Goal: Task Accomplishment & Management: Complete application form

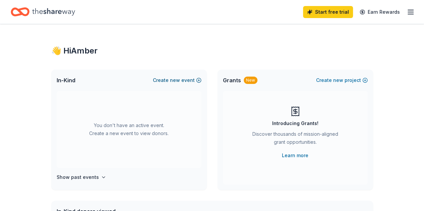
click at [174, 78] on span "new" at bounding box center [175, 80] width 10 height 8
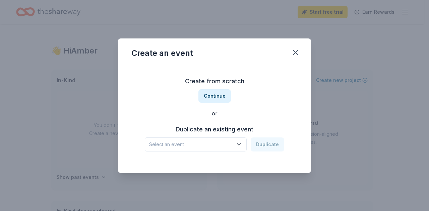
click at [234, 143] on button "Select an event" at bounding box center [196, 145] width 102 height 14
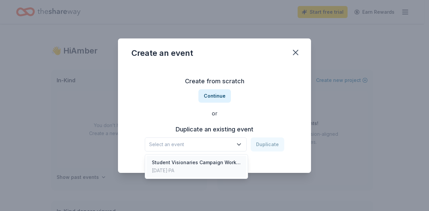
click at [220, 166] on div "Student Visionaries Campaign Workshop" at bounding box center [196, 163] width 89 height 8
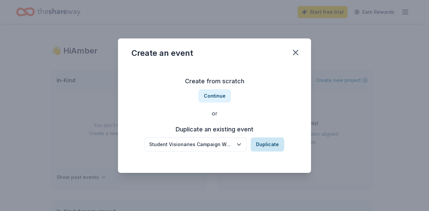
click at [268, 143] on button "Duplicate" at bounding box center [266, 145] width 33 height 14
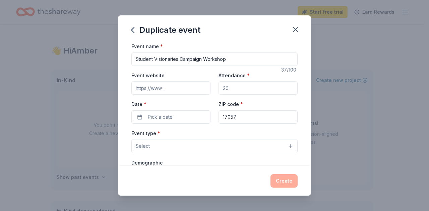
click at [119, 93] on div "Event name * Student Visionaries Campaign Workshop 37 /100 Event website Attend…" at bounding box center [214, 104] width 193 height 124
click at [231, 85] on input "Attendance *" at bounding box center [257, 87] width 79 height 13
type input "50"
click at [168, 116] on span "Pick a date" at bounding box center [160, 117] width 25 height 8
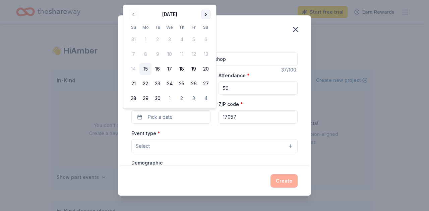
click at [205, 16] on button "Go to next month" at bounding box center [205, 14] width 9 height 9
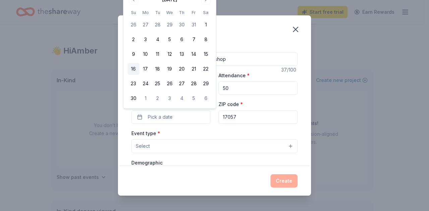
click at [133, 70] on button "16" at bounding box center [133, 69] width 12 height 12
click at [185, 146] on button "Select" at bounding box center [214, 146] width 166 height 14
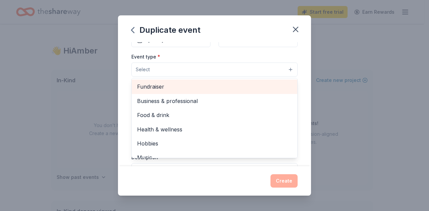
click at [159, 85] on span "Fundraiser" at bounding box center [214, 86] width 155 height 9
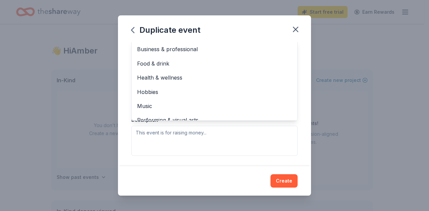
scroll to position [146, 0]
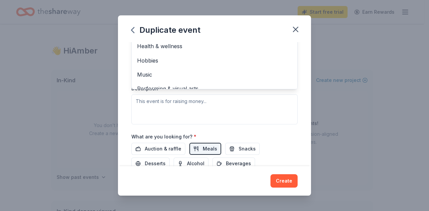
click at [183, 97] on div "Event type * Fundraiser Business & professional Food & drink Health & wellness …" at bounding box center [214, 54] width 166 height 142
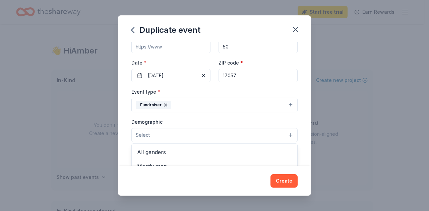
click at [173, 133] on button "Select" at bounding box center [214, 135] width 166 height 14
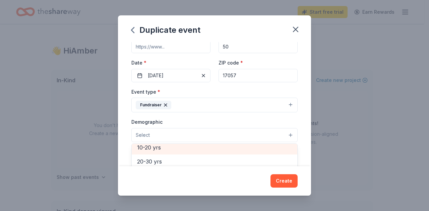
click at [157, 148] on span "10-20 yrs" at bounding box center [214, 147] width 155 height 9
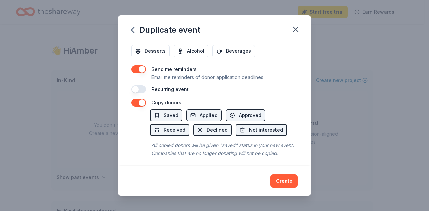
scroll to position [268, 0]
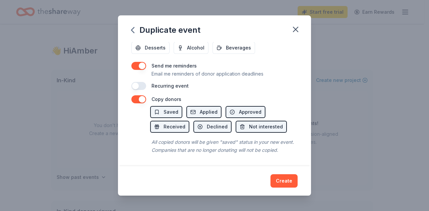
click at [284, 179] on div "Duplicate event Event name * Student Visionaries Campaign Workshop 37 /100 Even…" at bounding box center [214, 105] width 193 height 180
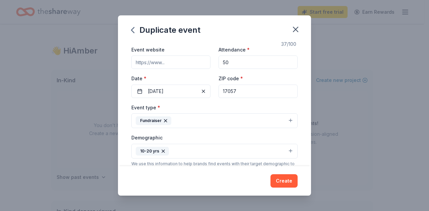
scroll to position [0, 0]
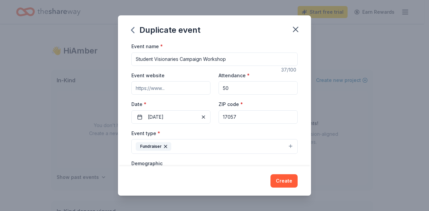
click at [186, 91] on input "Event website" at bounding box center [170, 87] width 79 height 13
paste input "https://www.llsstudentvisionaries.org/student-visionaries-year-central-pennsylv…"
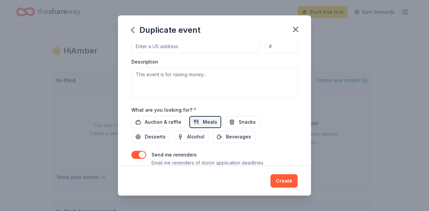
scroll to position [174, 0]
type input "https://www.llsstudentvisionaries.org/student-visionaries-year-central-pennsylv…"
click at [197, 70] on textarea at bounding box center [214, 82] width 166 height 30
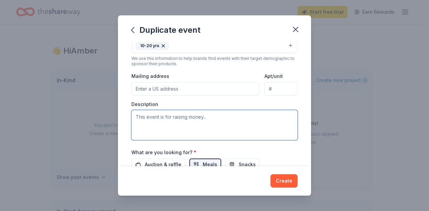
scroll to position [131, 0]
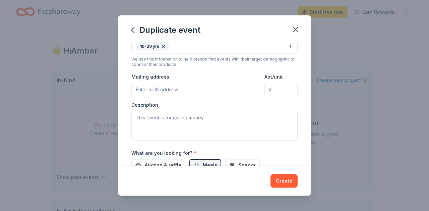
click at [185, 83] on input "Mailing address" at bounding box center [195, 89] width 128 height 13
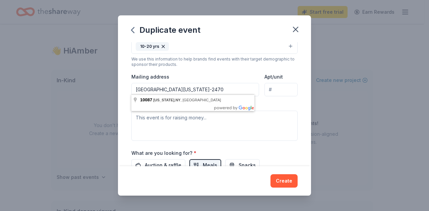
type input "PO Box 22470 New York, NY 10087-2470"
click at [294, 108] on div "Event name * Student Visionaries Campaign Workshop 37 /100 Event website https:…" at bounding box center [214, 104] width 193 height 124
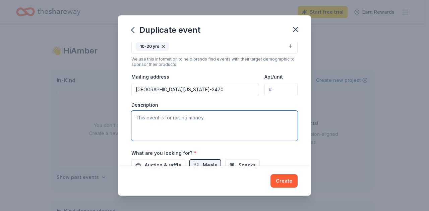
click at [207, 113] on textarea at bounding box center [214, 126] width 166 height 30
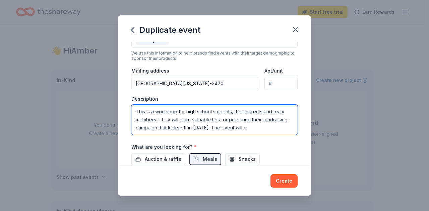
scroll to position [4, 0]
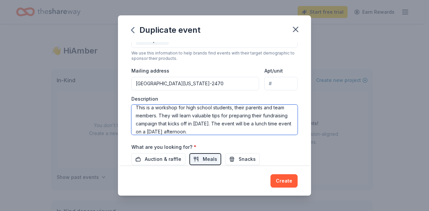
click at [240, 119] on textarea "This is a workshop for high school students, their parents and team members. Th…" at bounding box center [214, 120] width 166 height 30
click at [245, 121] on textarea "This is a workshop for high school students, their parents and team members. Th…" at bounding box center [214, 120] width 166 height 30
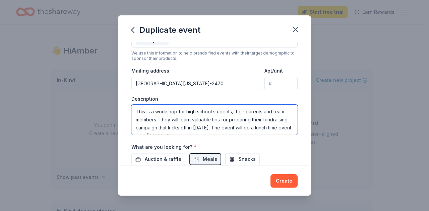
drag, startPoint x: 251, startPoint y: 131, endPoint x: 145, endPoint y: 117, distance: 106.7
click at [145, 117] on textarea "This is a workshop for high school students, their parents and team members. Th…" at bounding box center [214, 120] width 166 height 30
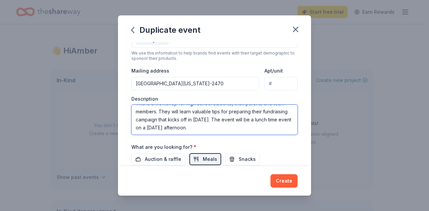
drag, startPoint x: 135, startPoint y: 110, endPoint x: 265, endPoint y: 133, distance: 132.1
click at [265, 133] on div "Event name * Student Visionaries Campaign Workshop 37 /100 Event website https:…" at bounding box center [214, 61] width 166 height 311
type textarea "This is a workshop for high school students, their parents and team members. Th…"
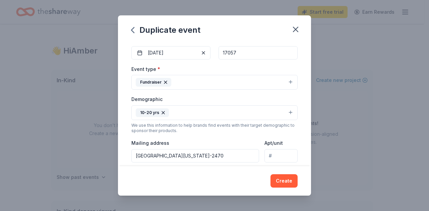
scroll to position [125, 0]
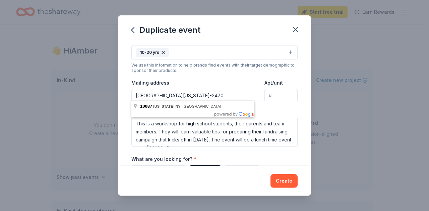
drag, startPoint x: 234, startPoint y: 91, endPoint x: 116, endPoint y: 95, distance: 117.6
click at [116, 95] on div "Duplicate event Event name * Student Visionaries Campaign Workshop 37 /100 Even…" at bounding box center [214, 105] width 429 height 211
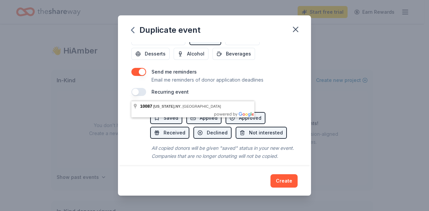
scroll to position [268, 0]
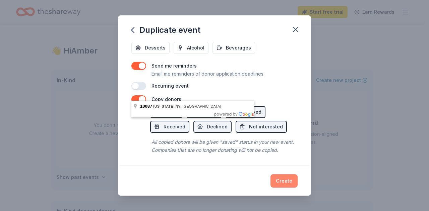
click at [281, 181] on button "Create" at bounding box center [283, 180] width 27 height 13
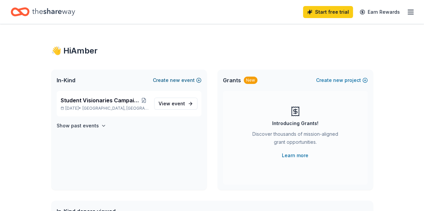
click at [178, 83] on span "new" at bounding box center [175, 80] width 10 height 8
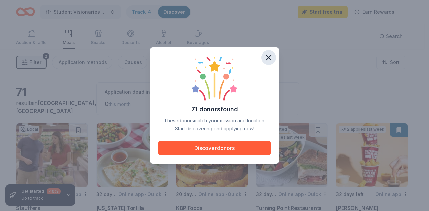
click at [265, 59] on icon "button" at bounding box center [268, 57] width 9 height 9
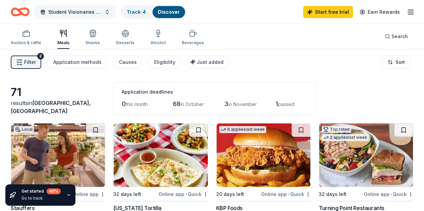
click at [112, 10] on button "Student Visionaries Campaign Workshop" at bounding box center [75, 11] width 80 height 13
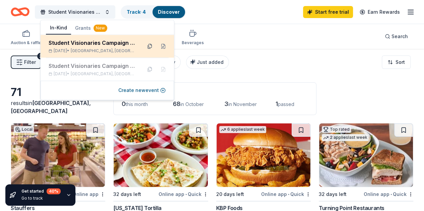
click at [151, 46] on button at bounding box center [149, 46] width 11 height 11
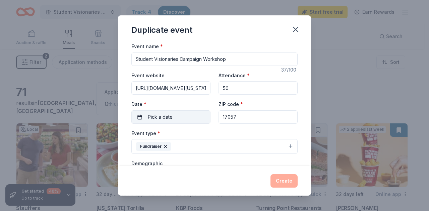
click at [171, 113] on span "Pick a date" at bounding box center [160, 117] width 25 height 8
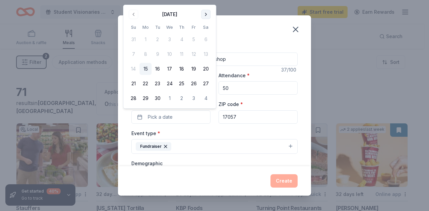
click at [206, 15] on button "Go to next month" at bounding box center [205, 14] width 9 height 9
click at [131, 97] on button "26" at bounding box center [133, 98] width 12 height 12
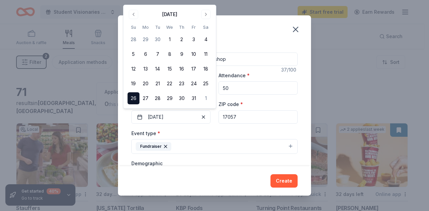
click at [213, 149] on button "Fundraiser" at bounding box center [214, 146] width 166 height 15
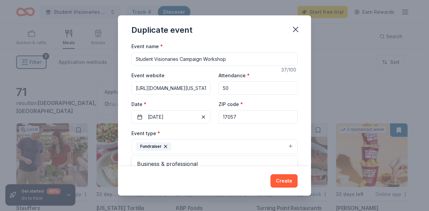
click at [199, 87] on div "Event name * Student Visionaries Campaign Workshop 37 /100 Event website https:…" at bounding box center [214, 197] width 166 height 311
click at [204, 88] on input "https://www.llsstudentvisionaries.org/student-visionaries-year-central-pennsylv…" at bounding box center [170, 87] width 79 height 13
type input "https://www.llsstudentvisionares.org/student-visionaries-year-central-pennsylva…"
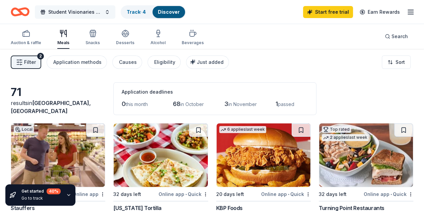
click at [110, 12] on button "Student Visionaries Campaign Workshop" at bounding box center [75, 11] width 80 height 13
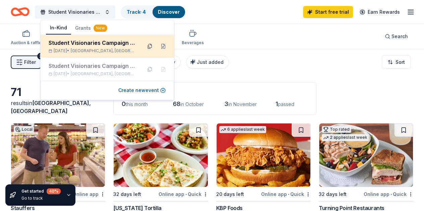
click at [150, 45] on button at bounding box center [149, 46] width 11 height 11
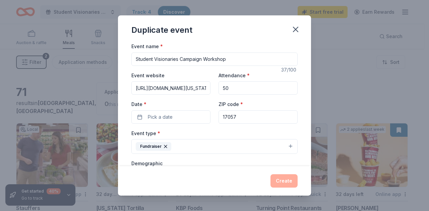
click at [226, 57] on input "Student Visionaries Campaign Workshop" at bounding box center [214, 59] width 166 height 13
type input "Student Visionaries Campaign Workshop ([US_STATE])"
click at [203, 89] on input "https://www.llsstudentvisionaries.org/student-visionaries-year-central-pennsylv…" at bounding box center [170, 87] width 79 height 13
click at [203, 89] on input "ies.org/student-visionaries-year-central-pennsylvania-2" at bounding box center [170, 87] width 79 height 13
click at [190, 89] on input "ar-central-pennsylvania-2" at bounding box center [170, 87] width 79 height 13
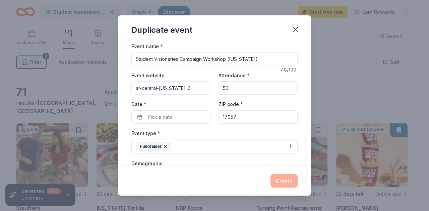
click at [193, 87] on input "ar-central-pennsylvania-2" at bounding box center [170, 87] width 79 height 13
type input "a"
paste input "https://www.llsstudentvisionaries.org/student-visionaries-year-delaware-2"
type input "https://www.llsstudentvisionaries.org/student-visionaries-year-delaware-2"
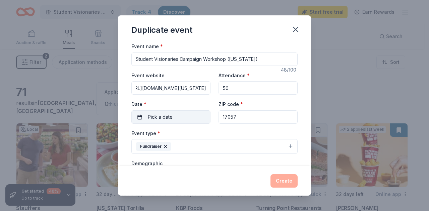
scroll to position [0, 0]
click at [164, 119] on span "Pick a date" at bounding box center [160, 117] width 25 height 8
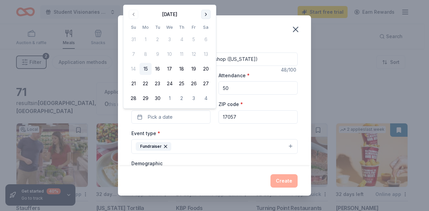
click at [204, 14] on button "Go to next month" at bounding box center [205, 14] width 9 height 9
click at [130, 100] on button "26" at bounding box center [133, 98] width 12 height 12
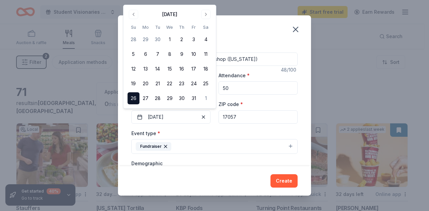
click at [236, 117] on input "17057" at bounding box center [257, 116] width 79 height 13
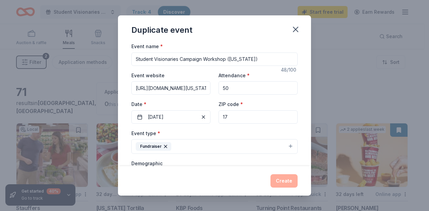
type input "1"
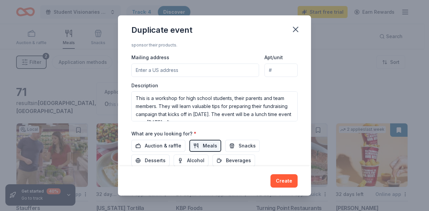
scroll to position [147, 0]
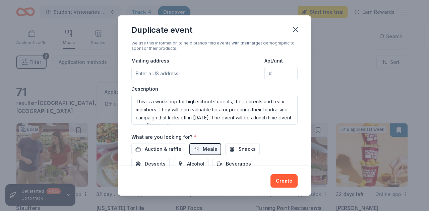
type input "19801"
click at [158, 72] on input "Mailing address" at bounding box center [195, 73] width 128 height 13
paste input "PO Box 22470 New York, NY 10087-2470"
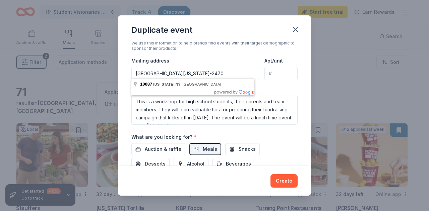
click at [151, 73] on input "PO Box 22470 New York, NY 10087-2470" at bounding box center [195, 73] width 128 height 13
type input "PO Box 22470 New York, NY 10087-2470"
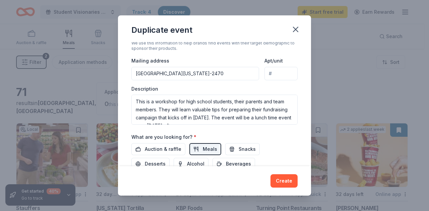
click at [285, 86] on div "Description This is a workshop for high school students, their parents and team…" at bounding box center [214, 106] width 166 height 40
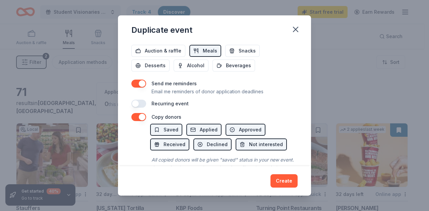
scroll to position [268, 0]
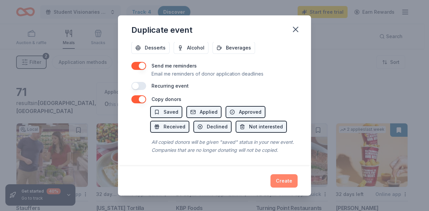
click at [280, 181] on button "Create" at bounding box center [283, 180] width 27 height 13
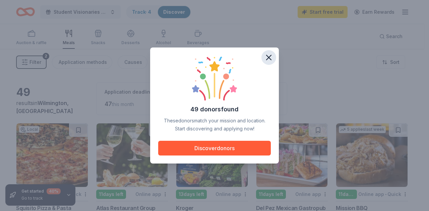
click at [267, 55] on icon "button" at bounding box center [268, 57] width 9 height 9
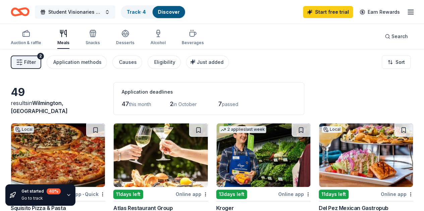
click at [111, 11] on button "Student Visionaries Campaign Workshop ([US_STATE])" at bounding box center [75, 11] width 80 height 13
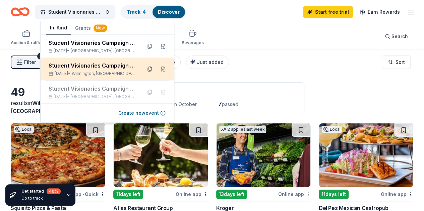
click at [149, 69] on button at bounding box center [149, 69] width 11 height 11
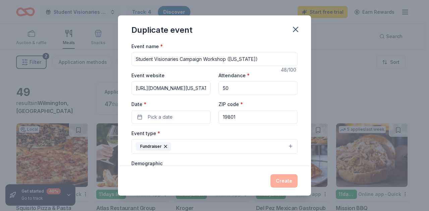
click at [259, 56] on input "Student Visionaries Campaign Workshop ([US_STATE])" at bounding box center [214, 59] width 166 height 13
type input "Student Visionaries Campaign Workshop (Greater Philly)"
click at [179, 84] on input "https://www.llsstudentvisionaries.org/student-visionaries-year-delaware-2" at bounding box center [170, 87] width 79 height 13
type input "h"
paste input "https://www.llsstudentvisionaries.org/student-visionaries-year-greater-philadel…"
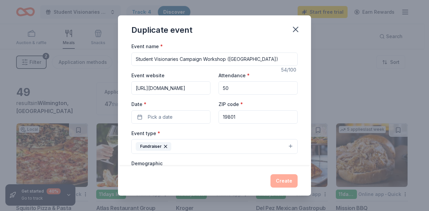
scroll to position [0, 122]
type input "https://www.llsstudentvisionaries.org/student-visionaries-year-greater-philadel…"
click at [169, 116] on span "Pick a date" at bounding box center [160, 117] width 25 height 8
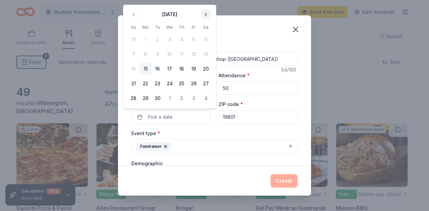
click at [204, 15] on button "Go to next month" at bounding box center [205, 14] width 9 height 9
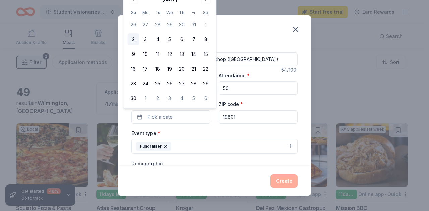
click at [133, 38] on button "2" at bounding box center [133, 39] width 12 height 12
click at [208, 131] on div "Event type * Fundraiser" at bounding box center [214, 141] width 166 height 25
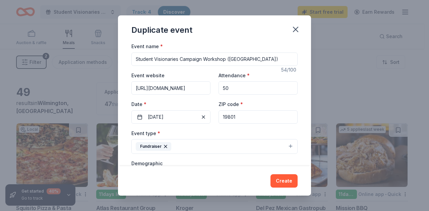
click at [238, 112] on input "19801" at bounding box center [257, 116] width 79 height 13
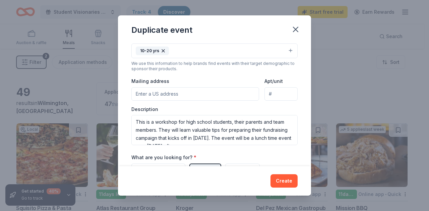
scroll to position [127, 0]
type input "19085"
click at [163, 94] on input "Mailing address" at bounding box center [195, 93] width 128 height 13
paste input "PO Box 22470 New York, NY 10087-2470"
type input "PO Box 22470 New York, NY 10087-2470"
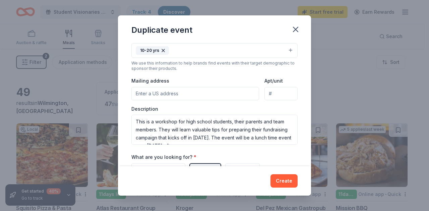
paste input "PO Box 22470 New York, NY 10087-2470"
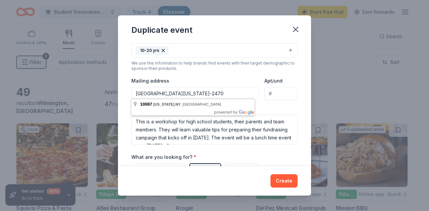
click at [150, 89] on input "PO Box 22470 New York, NY 10087-2470" at bounding box center [195, 93] width 128 height 13
type input "PO Box 22470 New York, NY 10087-2470"
click at [200, 71] on div "Event type * Fundraiser Demographic 10-20 yrs We use this information to help b…" at bounding box center [214, 74] width 166 height 142
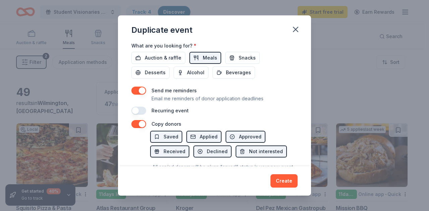
scroll to position [268, 0]
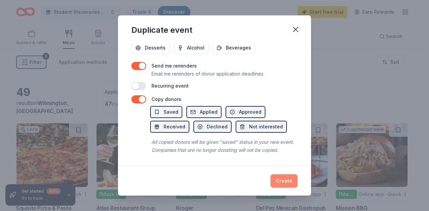
click at [282, 183] on button "Create" at bounding box center [283, 180] width 27 height 13
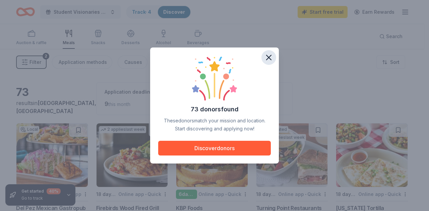
click at [266, 56] on icon "button" at bounding box center [268, 57] width 5 height 5
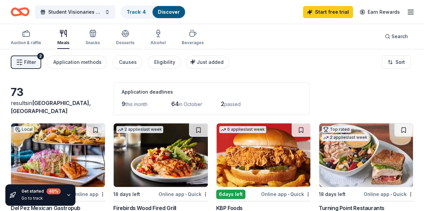
click at [29, 60] on button "Filter 2" at bounding box center [26, 62] width 30 height 13
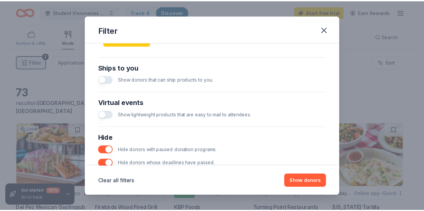
scroll to position [362, 0]
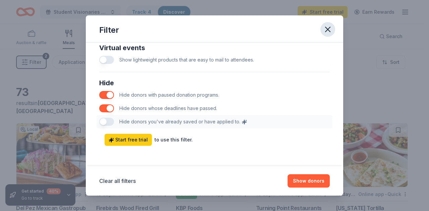
click at [326, 29] on icon "button" at bounding box center [327, 29] width 9 height 9
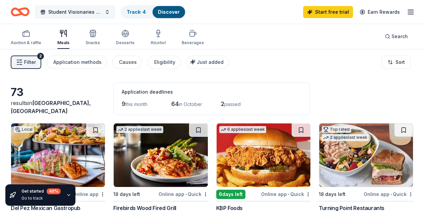
click at [86, 11] on span "Student Visionaries Campaign Workshop (Greater Philly)" at bounding box center [75, 12] width 54 height 8
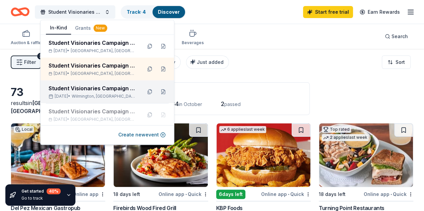
click at [84, 82] on div "Student Visionaries Campaign Workshop (Delaware) Oct 26, 2025 • Wilmington, DE" at bounding box center [107, 91] width 133 height 23
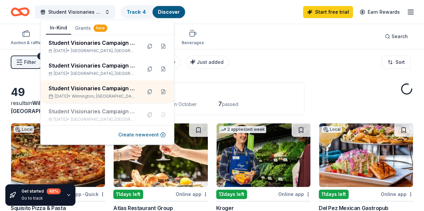
click at [217, 73] on div "Filter 2 Application methods Causes Eligibility Just added Sort" at bounding box center [212, 62] width 424 height 27
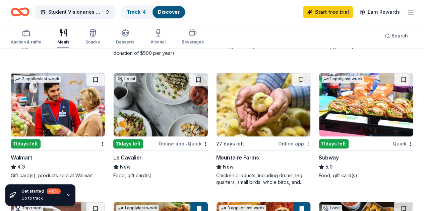
scroll to position [309, 0]
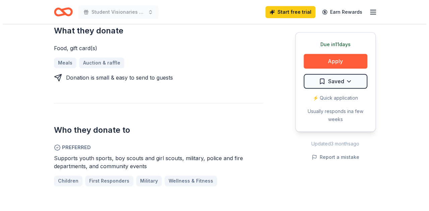
scroll to position [264, 0]
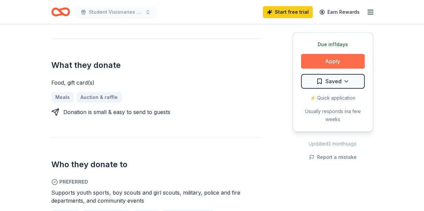
click at [332, 57] on button "Apply" at bounding box center [333, 61] width 64 height 15
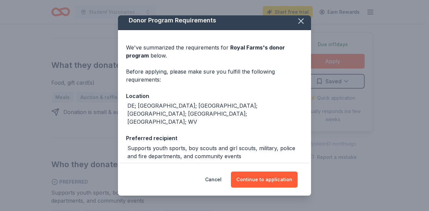
scroll to position [20, 0]
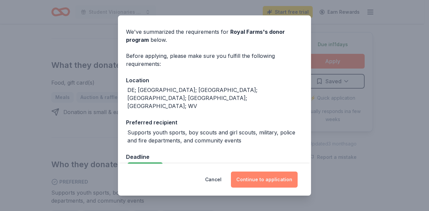
click at [267, 180] on button "Continue to application" at bounding box center [264, 180] width 67 height 16
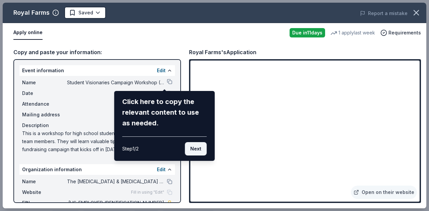
click at [194, 149] on button "Next" at bounding box center [196, 148] width 22 height 13
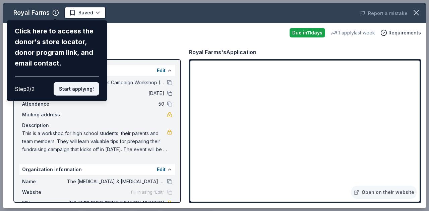
click at [80, 87] on button "Start applying!" at bounding box center [77, 88] width 46 height 13
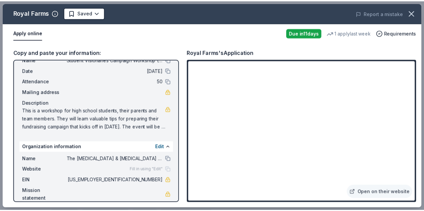
scroll to position [31, 0]
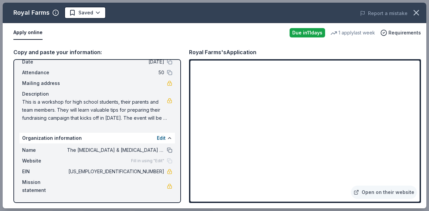
click at [167, 149] on button at bounding box center [169, 150] width 5 height 5
click at [411, 12] on icon "button" at bounding box center [415, 12] width 9 height 9
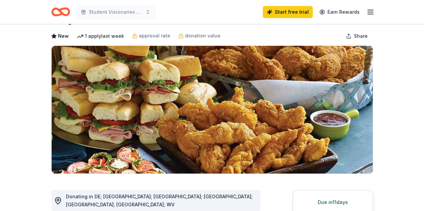
scroll to position [0, 0]
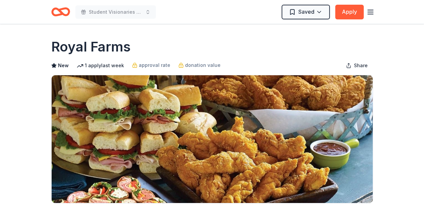
click at [369, 12] on line "button" at bounding box center [369, 12] width 5 height 0
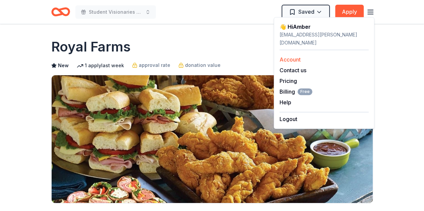
click at [300, 56] on link "Account" at bounding box center [289, 59] width 21 height 7
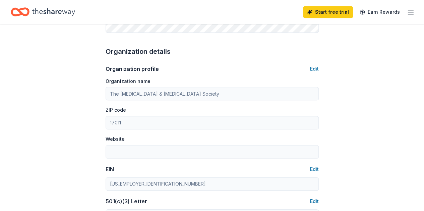
scroll to position [200, 0]
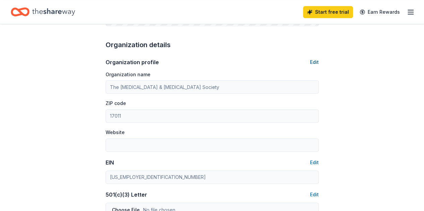
click at [317, 59] on button "Edit" at bounding box center [314, 62] width 9 height 8
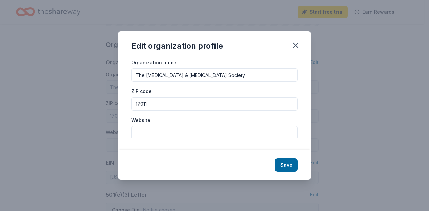
click at [227, 79] on input "The Leukemia & Lymphoma Society" at bounding box center [214, 74] width 166 height 13
type input "T"
type input "[MEDICAL_DATA] United"
click at [222, 103] on input "17011" at bounding box center [214, 103] width 166 height 13
type input "1"
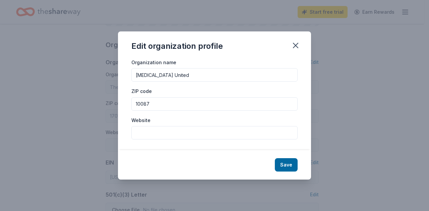
type input "10087"
click at [190, 134] on input "Website" at bounding box center [214, 132] width 166 height 13
paste input "[URL][DOMAIN_NAME]"
type input "[URL][DOMAIN_NAME]"
click at [288, 166] on button "Save" at bounding box center [286, 164] width 23 height 13
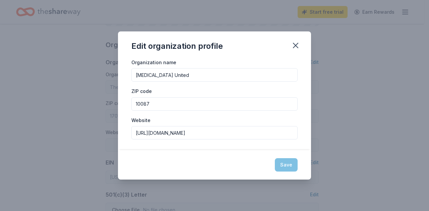
type input "[MEDICAL_DATA] United"
type input "10087"
type input "[URL][DOMAIN_NAME]"
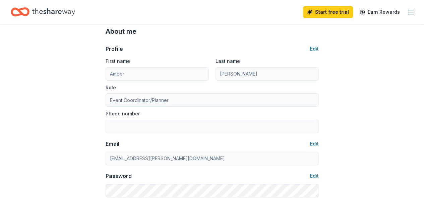
scroll to position [28, 0]
click at [314, 51] on button "Edit" at bounding box center [314, 49] width 9 height 8
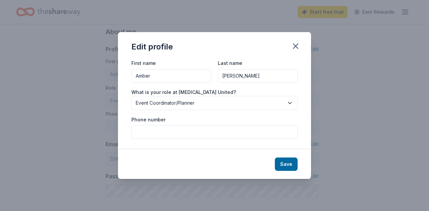
click at [186, 129] on input "Phone number" at bounding box center [214, 132] width 166 height 13
type input "7177126120"
click at [290, 164] on button "Save" at bounding box center [286, 164] width 23 height 13
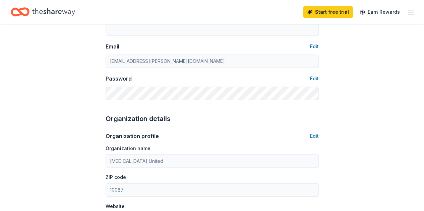
type input "7177126120"
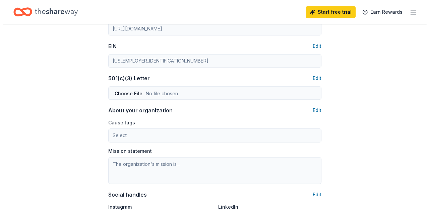
scroll to position [333, 0]
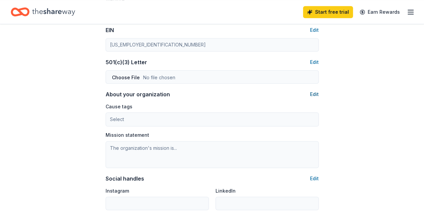
click at [316, 92] on button "Edit" at bounding box center [314, 94] width 9 height 8
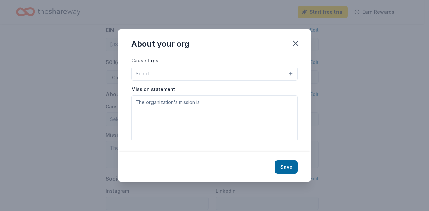
click at [289, 73] on button "Select" at bounding box center [214, 74] width 166 height 14
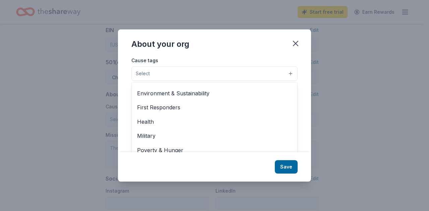
scroll to position [79, 0]
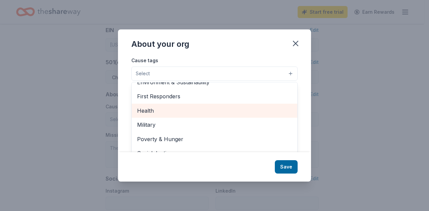
click at [191, 111] on span "Health" at bounding box center [214, 110] width 155 height 9
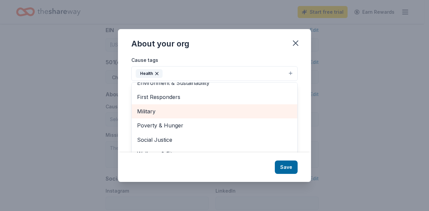
scroll to position [79, 0]
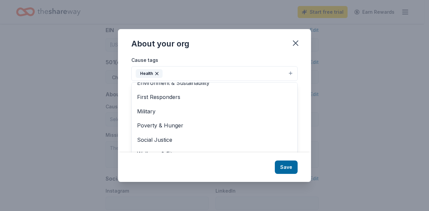
click at [283, 74] on button "Health" at bounding box center [214, 73] width 166 height 15
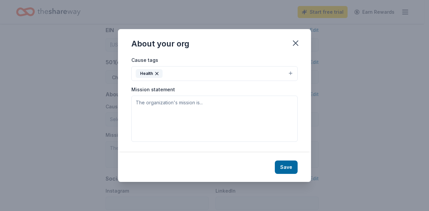
click at [292, 71] on button "Health" at bounding box center [214, 73] width 166 height 15
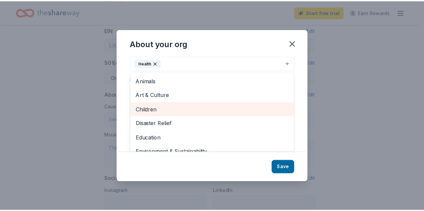
scroll to position [0, 0]
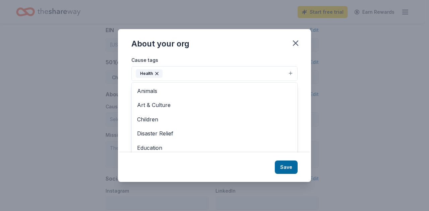
click at [227, 40] on div "About your org Cause tags Health Animals Art & Culture Children Disaster Relief…" at bounding box center [214, 105] width 193 height 153
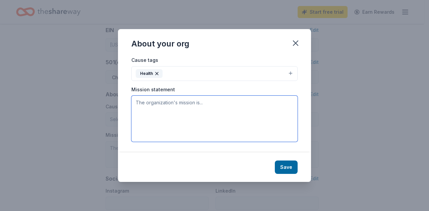
click at [191, 103] on textarea at bounding box center [214, 119] width 166 height 46
paste textarea "to cure blood cancer and improve the quality of life of all patients and their …"
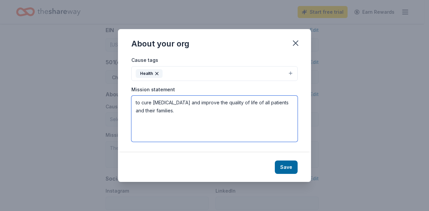
click at [135, 101] on textarea "to cure blood cancer and improve the quality of life of all patients and their …" at bounding box center [214, 119] width 166 height 46
type textarea "To cure [MEDICAL_DATA] and improve the quality of life of all patients and thei…"
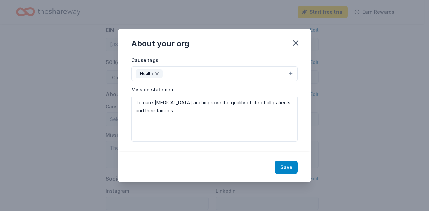
click at [287, 165] on button "Save" at bounding box center [286, 167] width 23 height 13
type textarea "To cure [MEDICAL_DATA] and improve the quality of life of all patients and thei…"
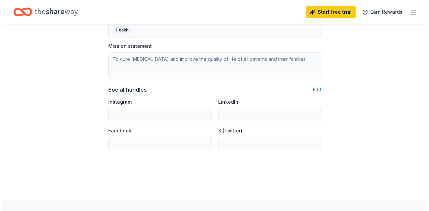
scroll to position [426, 0]
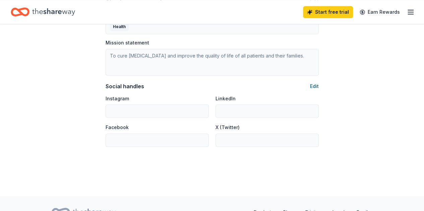
click at [315, 83] on button "Edit" at bounding box center [314, 86] width 9 height 8
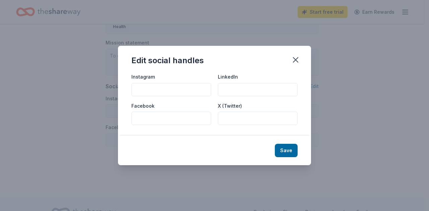
click at [172, 90] on input "Instagram" at bounding box center [171, 89] width 80 height 13
paste input "bcutd_easternpa_de"
type input "bcutd_easternpa_de"
click at [176, 118] on input "Facebook" at bounding box center [171, 118] width 80 height 13
paste input "Blood Cancer United - Eastern Pennsylvania & Delaware"
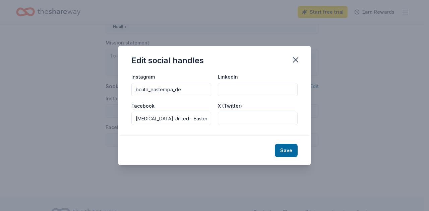
scroll to position [0, 54]
type input "Blood Cancer United - Eastern Pennsylvania & Delaware"
click at [284, 147] on button "Save" at bounding box center [286, 150] width 23 height 13
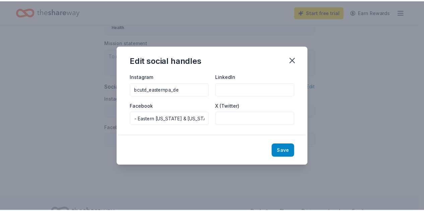
scroll to position [0, 0]
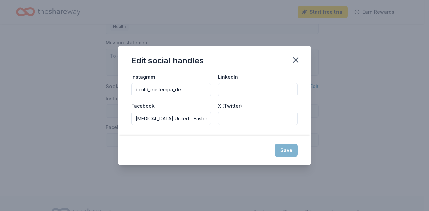
type input "bcutd_easternpa_de"
type input "Blood Cancer United - Eastern Pennsylvania & Delaware"
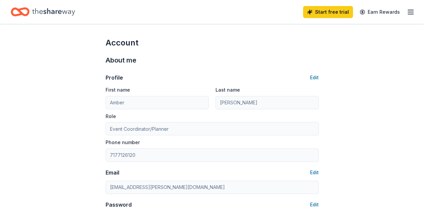
click at [65, 8] on icon "Home" at bounding box center [53, 12] width 43 height 14
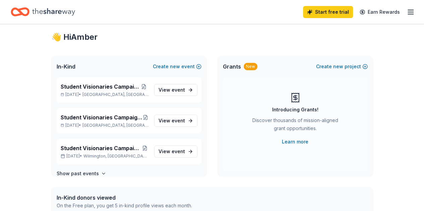
scroll to position [14, 0]
click at [134, 148] on span "Student Visionaries Campaign Workshop ([US_STATE])" at bounding box center [101, 148] width 81 height 8
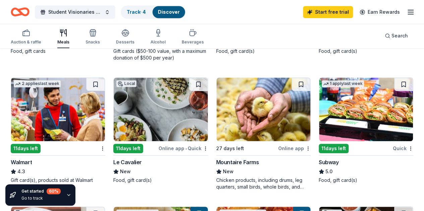
scroll to position [304, 0]
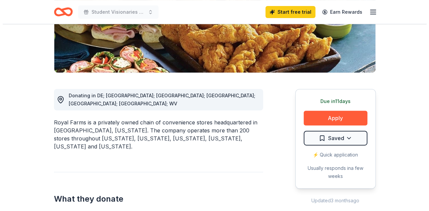
scroll to position [131, 0]
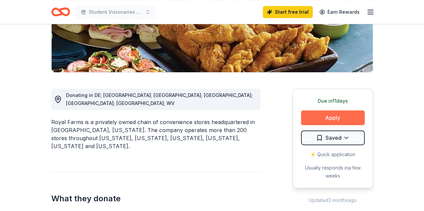
click at [344, 118] on button "Apply" at bounding box center [333, 117] width 64 height 15
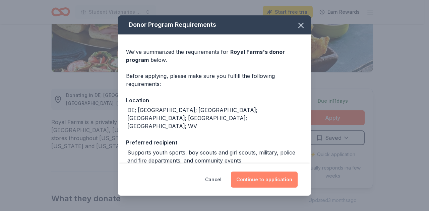
click at [241, 177] on button "Continue to application" at bounding box center [264, 180] width 67 height 16
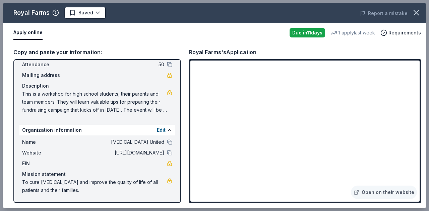
scroll to position [0, 0]
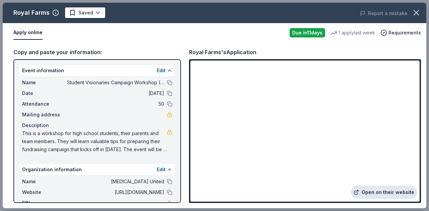
click at [376, 190] on link "Open on their website" at bounding box center [384, 192] width 66 height 13
